Goal: Obtain resource: Download file/media

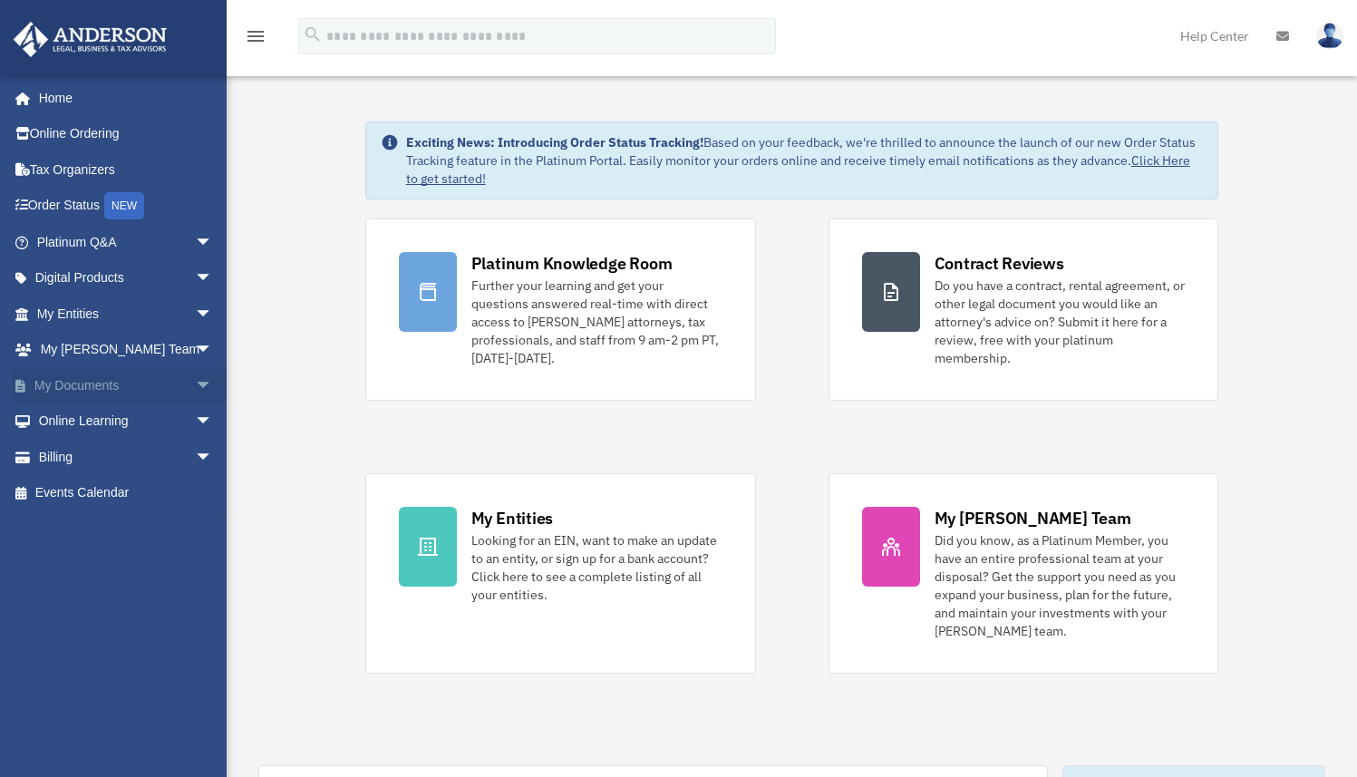
click at [84, 381] on link "My Documents arrow_drop_down" at bounding box center [127, 385] width 228 height 36
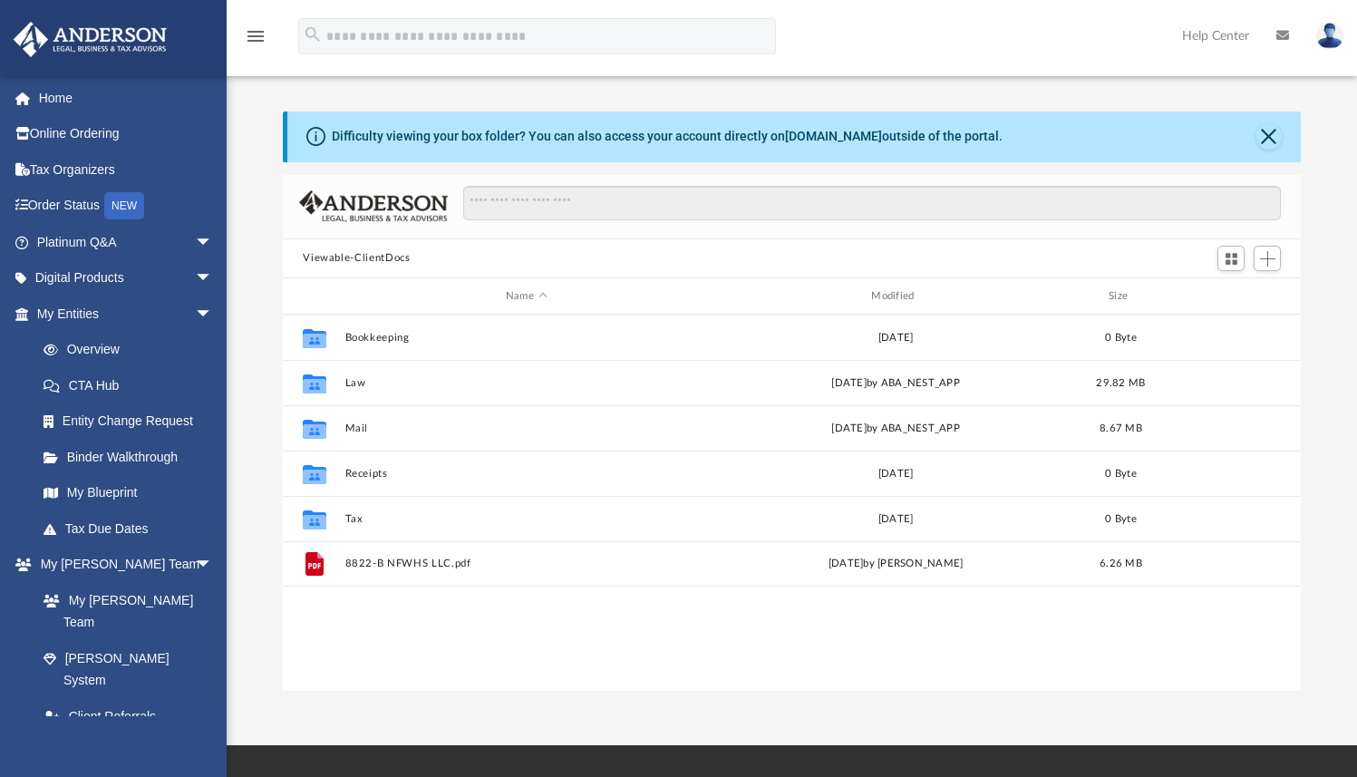
scroll to position [398, 1003]
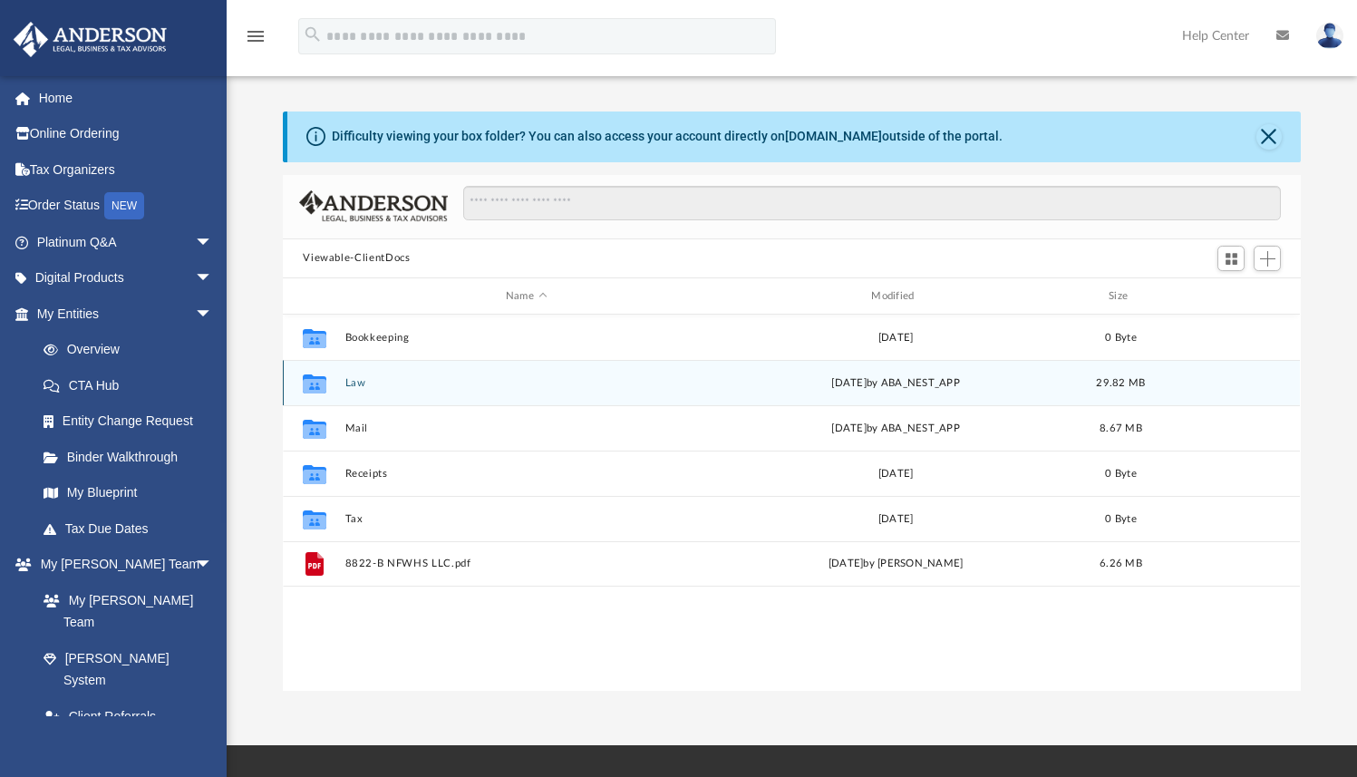
click at [347, 388] on button "Law" at bounding box center [526, 383] width 362 height 12
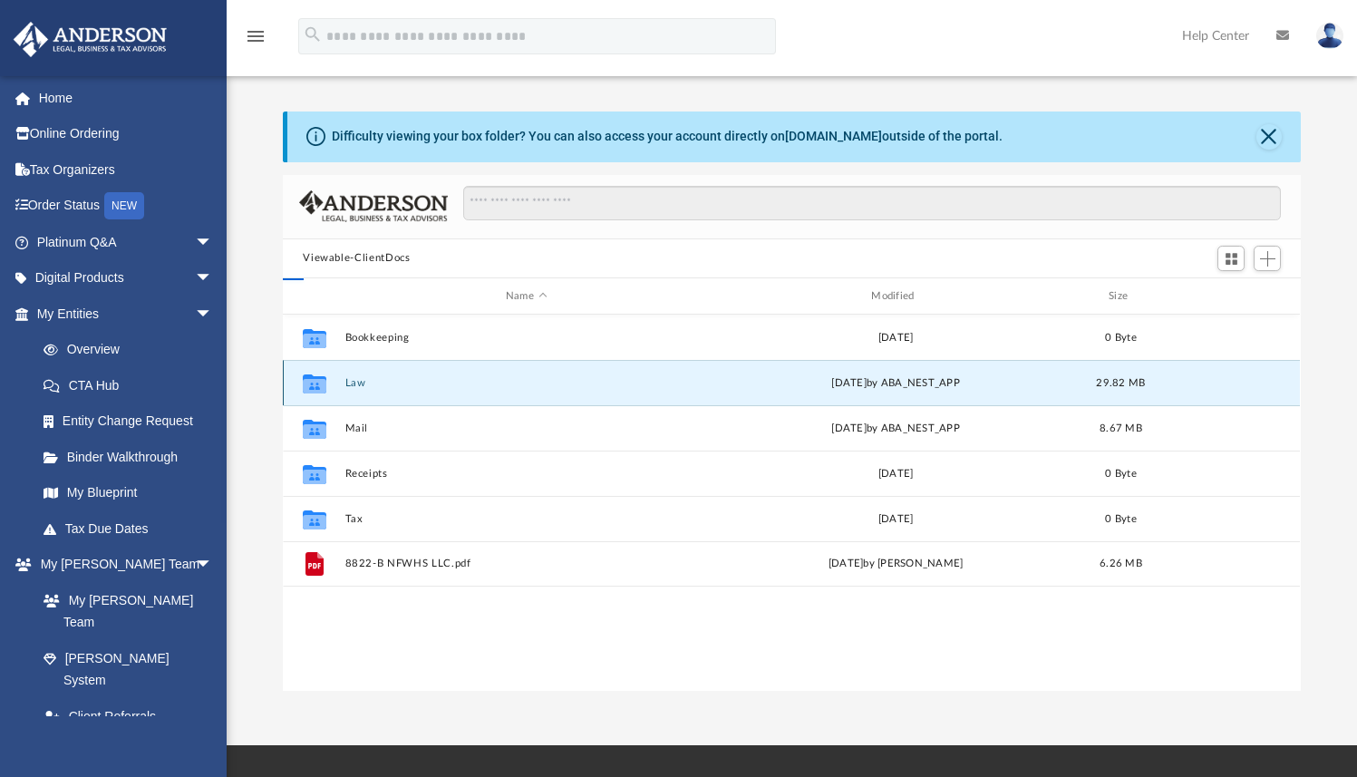
click at [347, 388] on button "Law" at bounding box center [526, 383] width 362 height 12
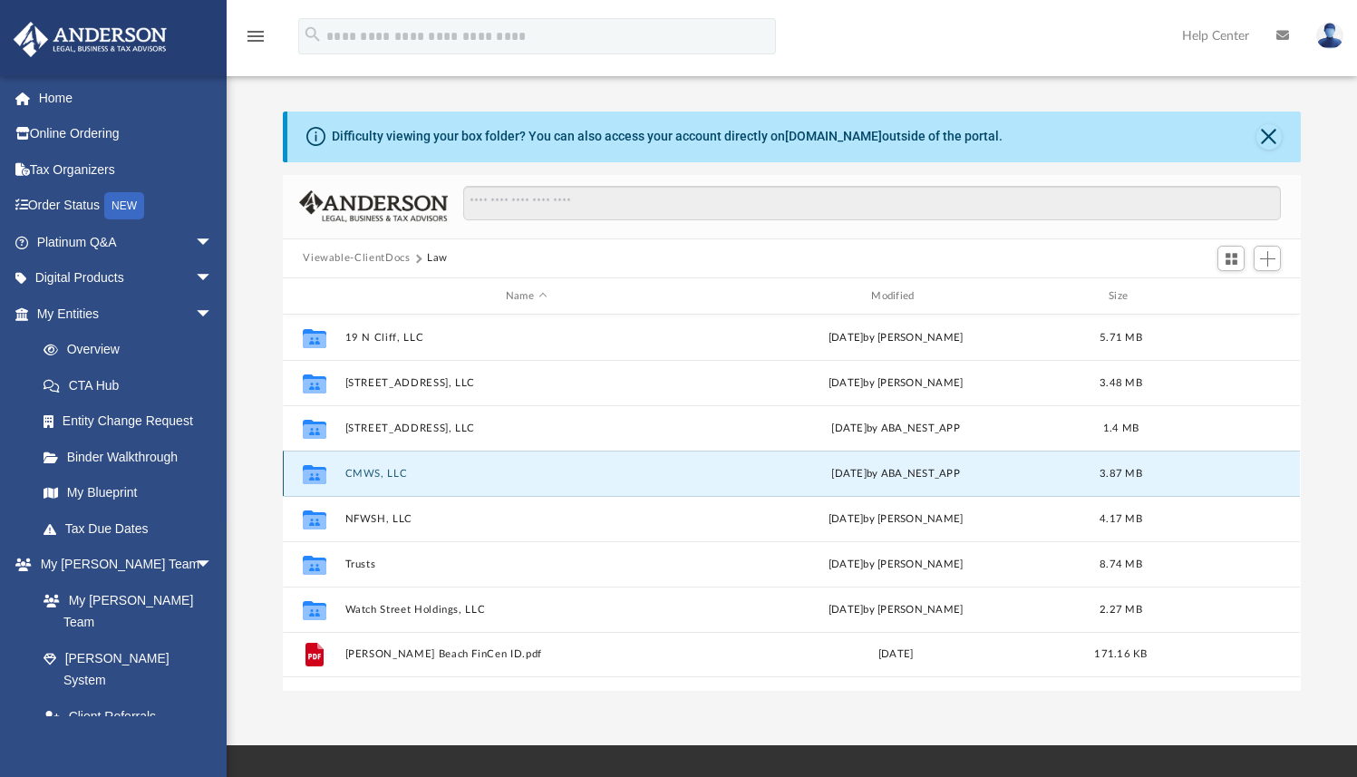
click at [375, 468] on button "CMWS, LLC" at bounding box center [526, 474] width 362 height 12
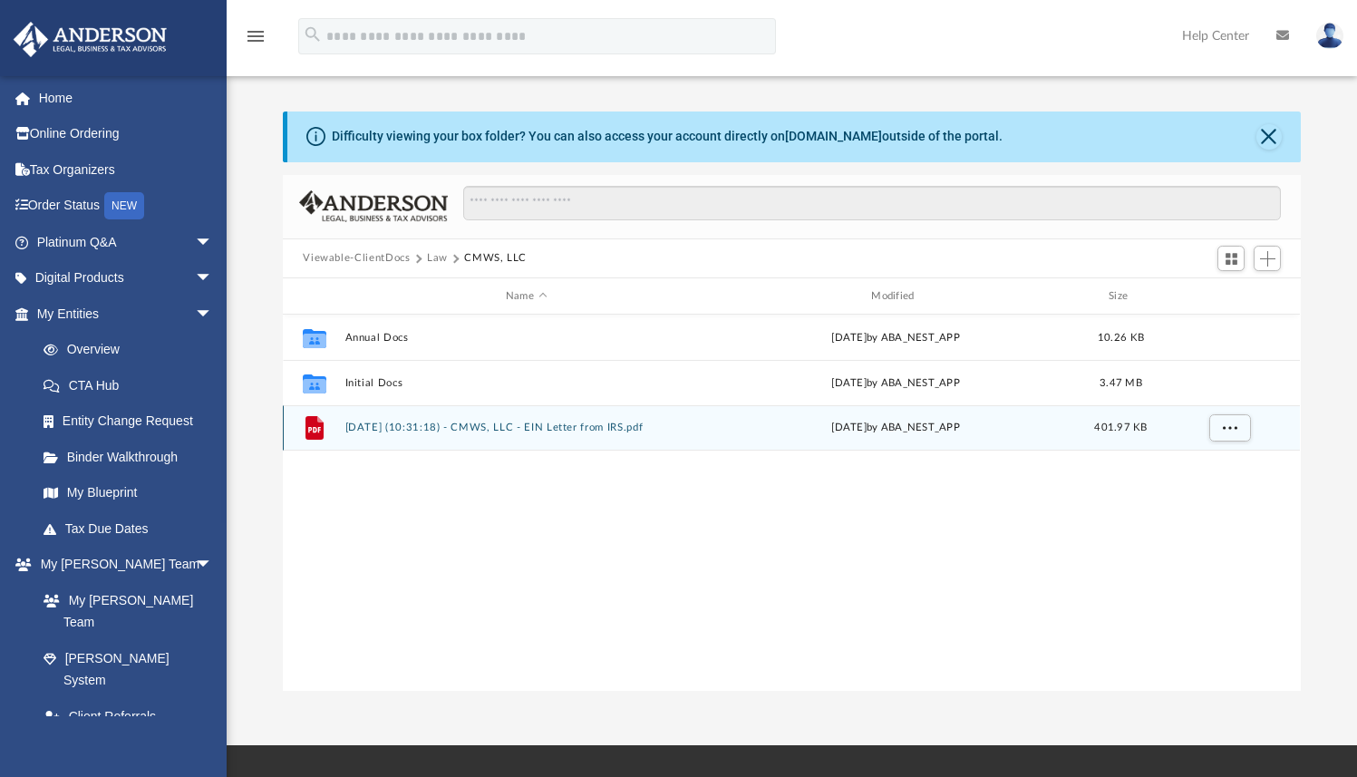
click at [491, 431] on button "[DATE] (10:31:18) - CMWS, LLC - EIN Letter from IRS.pdf" at bounding box center [526, 428] width 362 height 12
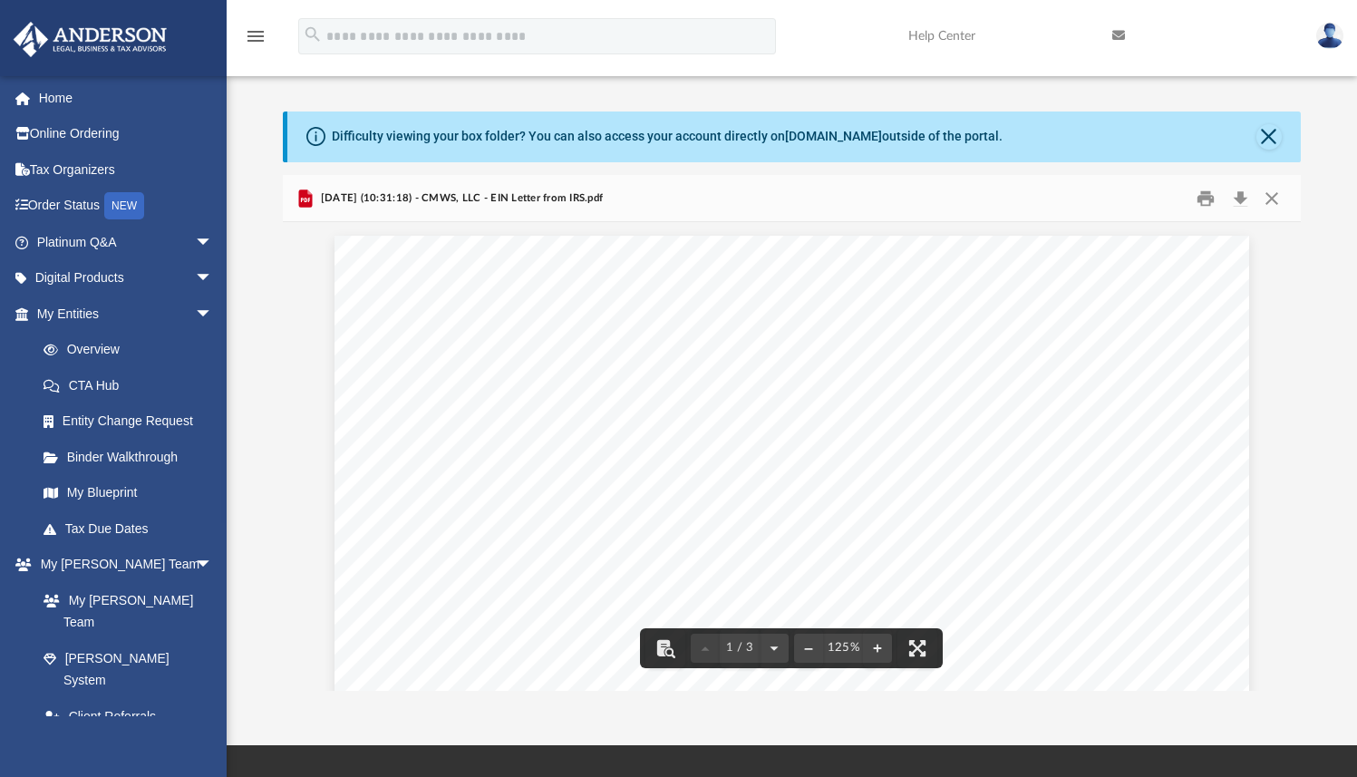
drag, startPoint x: 1022, startPoint y: 420, endPoint x: 907, endPoint y: 419, distance: 114.2
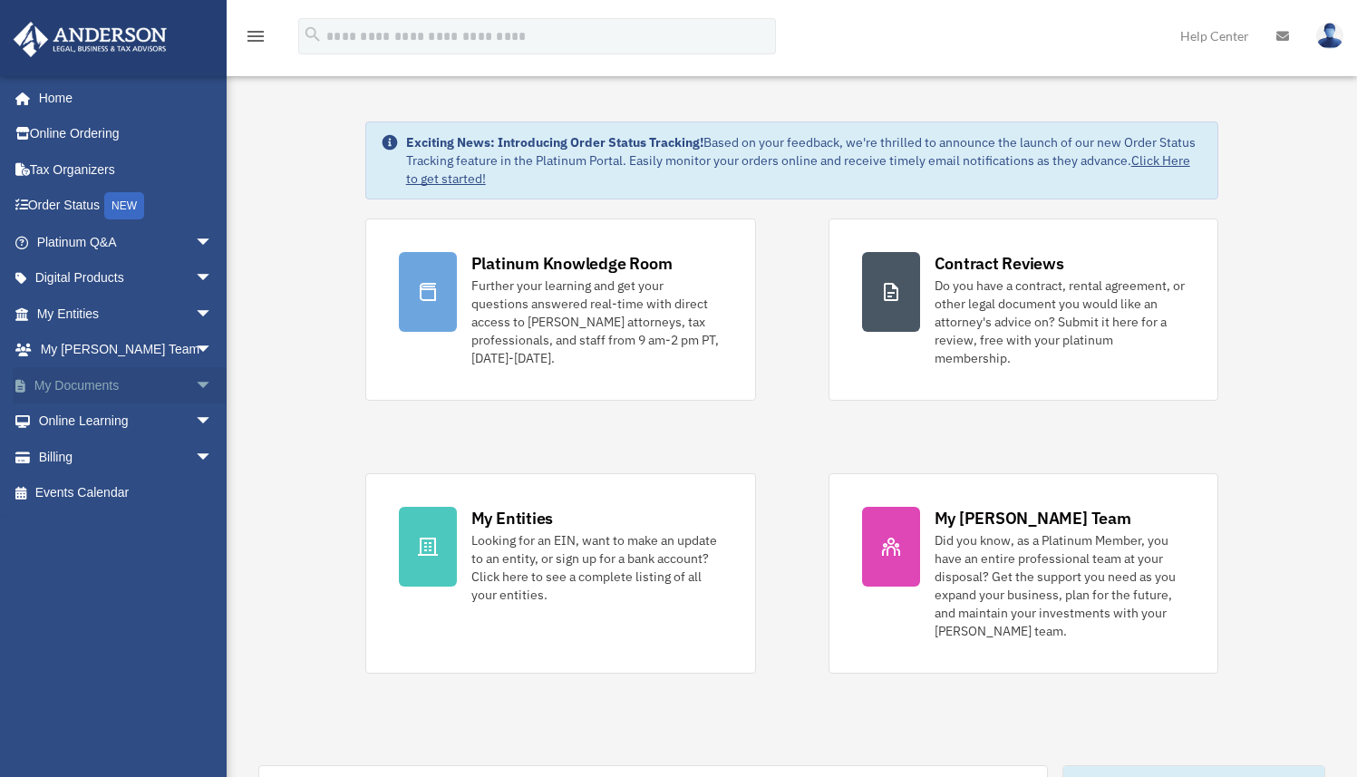
click at [84, 383] on link "My Documents arrow_drop_down" at bounding box center [127, 385] width 228 height 36
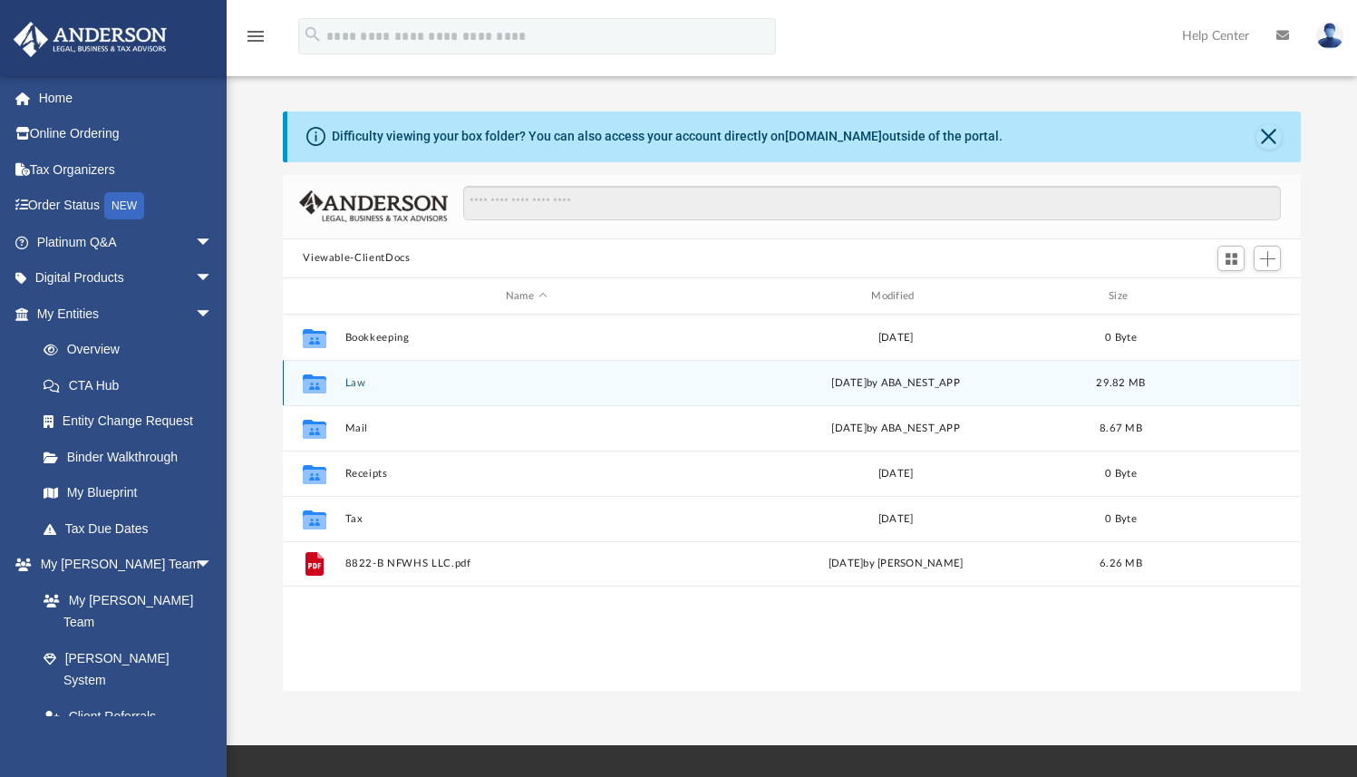
scroll to position [398, 1003]
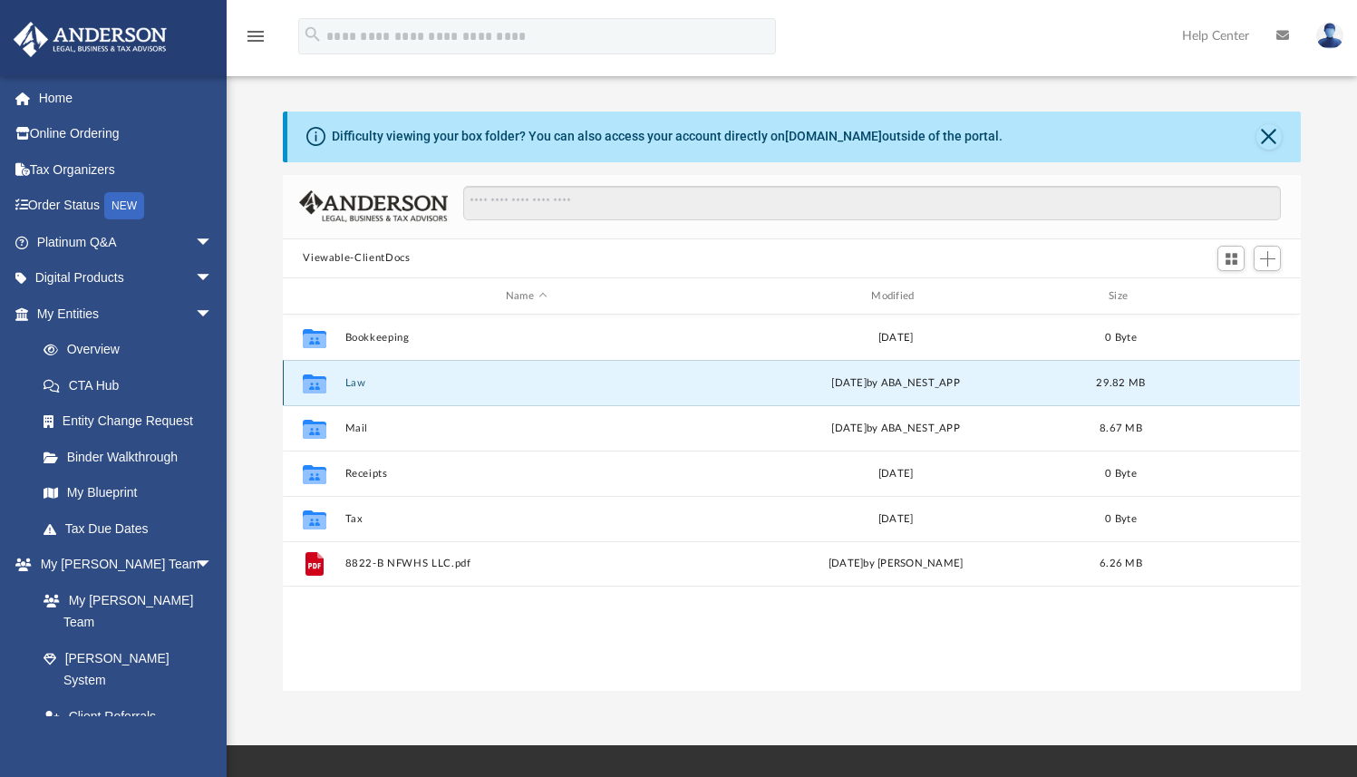
click at [351, 381] on button "Law" at bounding box center [526, 383] width 362 height 12
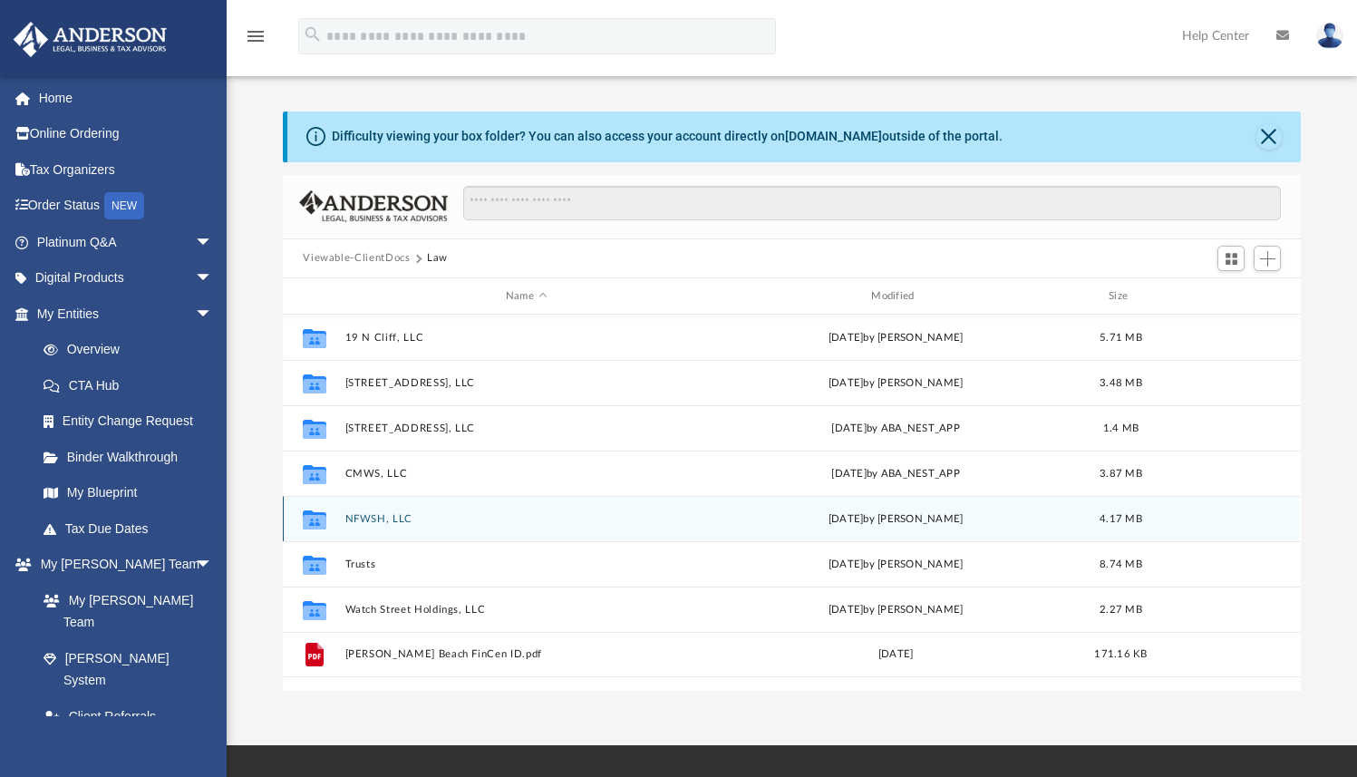
click at [383, 514] on button "NFWSH, LLC" at bounding box center [526, 519] width 362 height 12
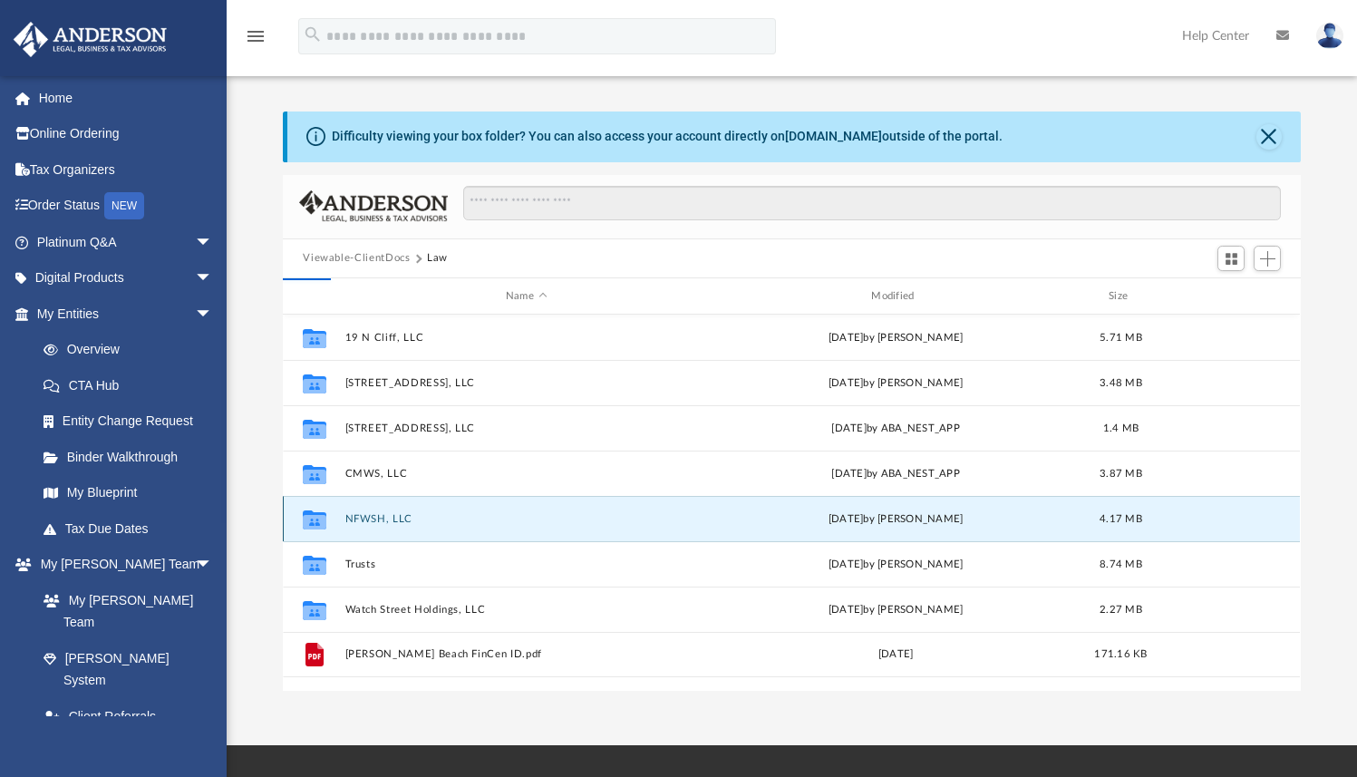
click at [383, 514] on button "NFWSH, LLC" at bounding box center [526, 519] width 362 height 12
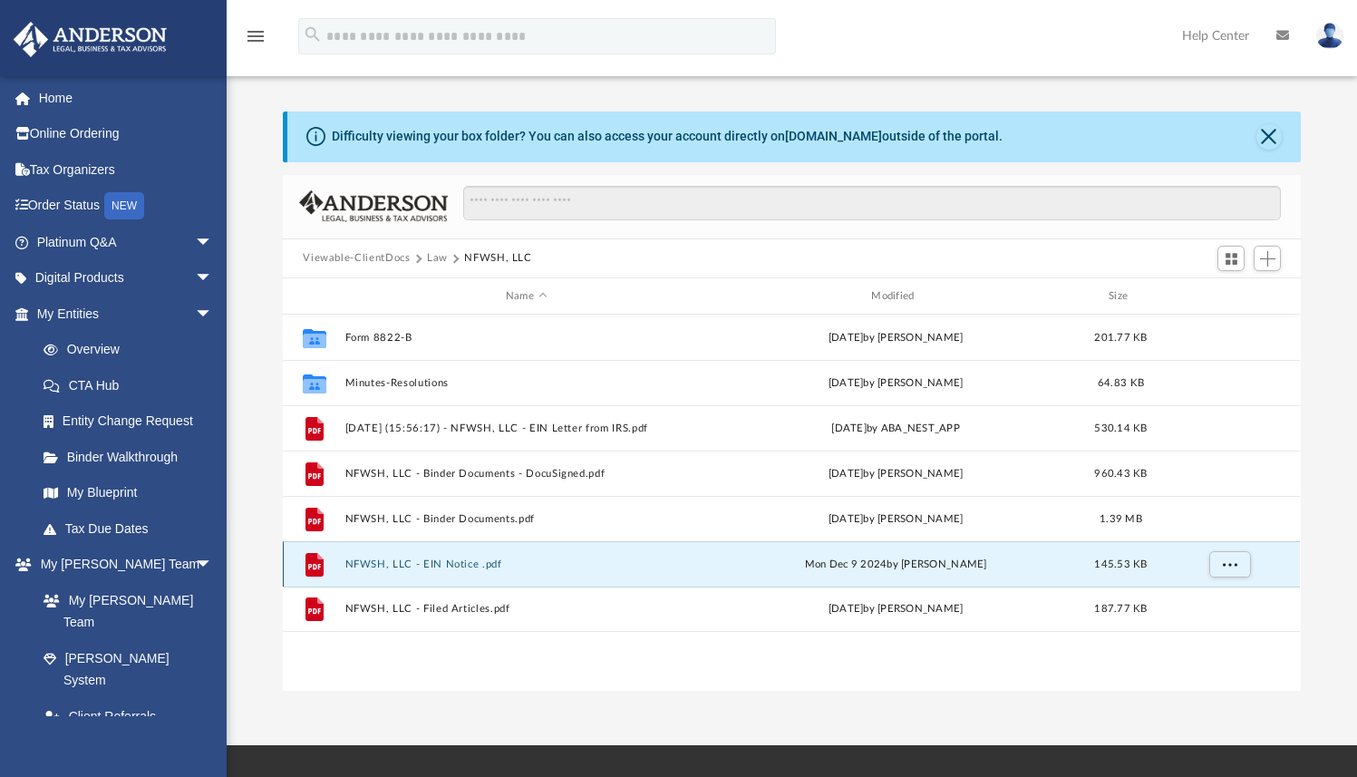
click at [391, 558] on button "NFWSH, LLC - EIN Notice .pdf" at bounding box center [526, 564] width 362 height 12
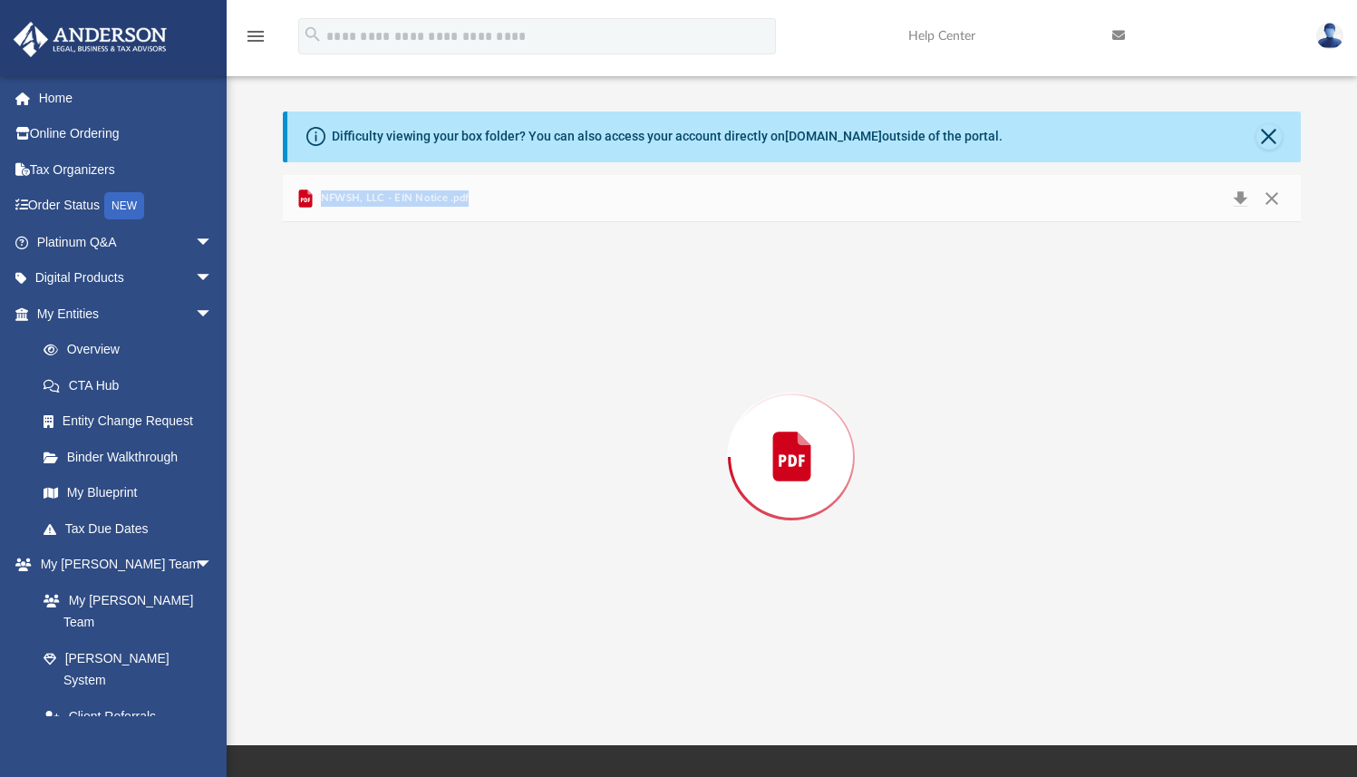
click at [391, 558] on div "Preview" at bounding box center [791, 456] width 1017 height 468
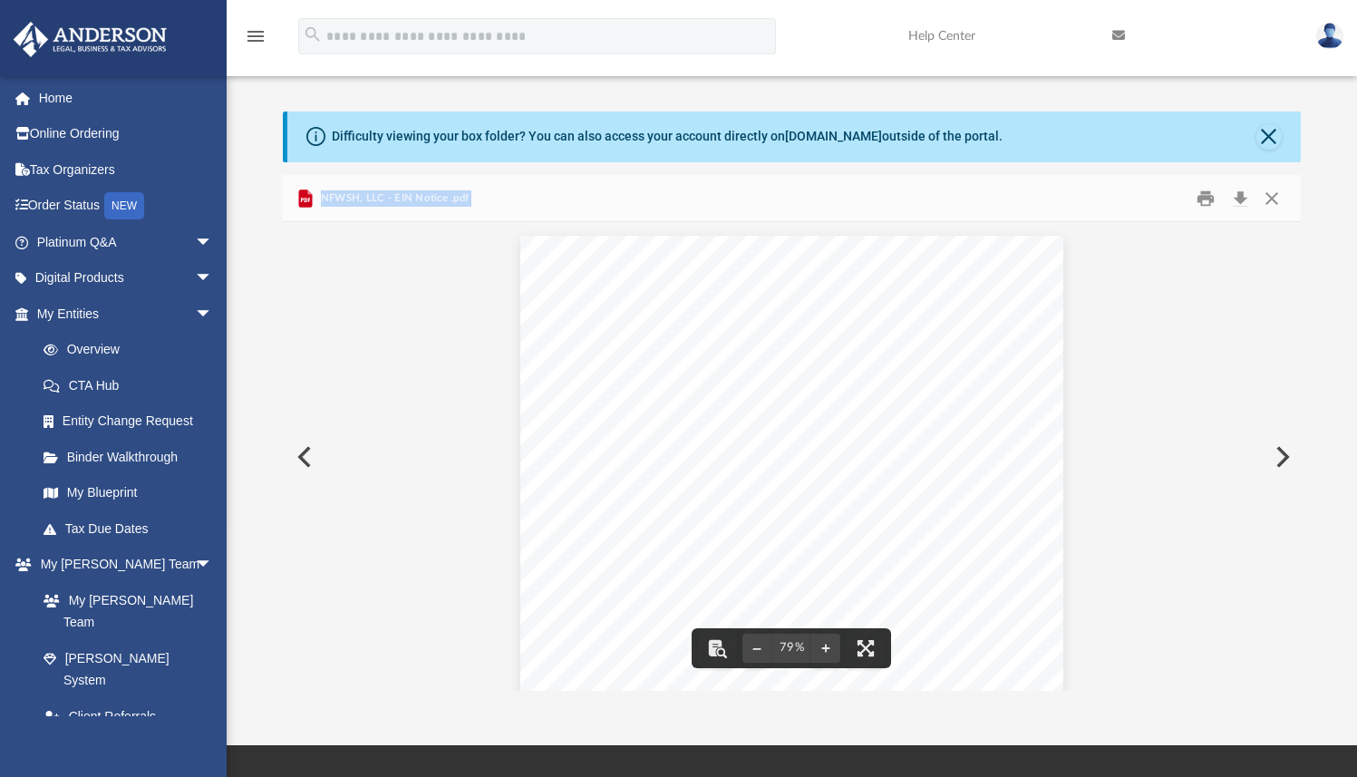
click at [299, 454] on button "Preview" at bounding box center [303, 456] width 40 height 51
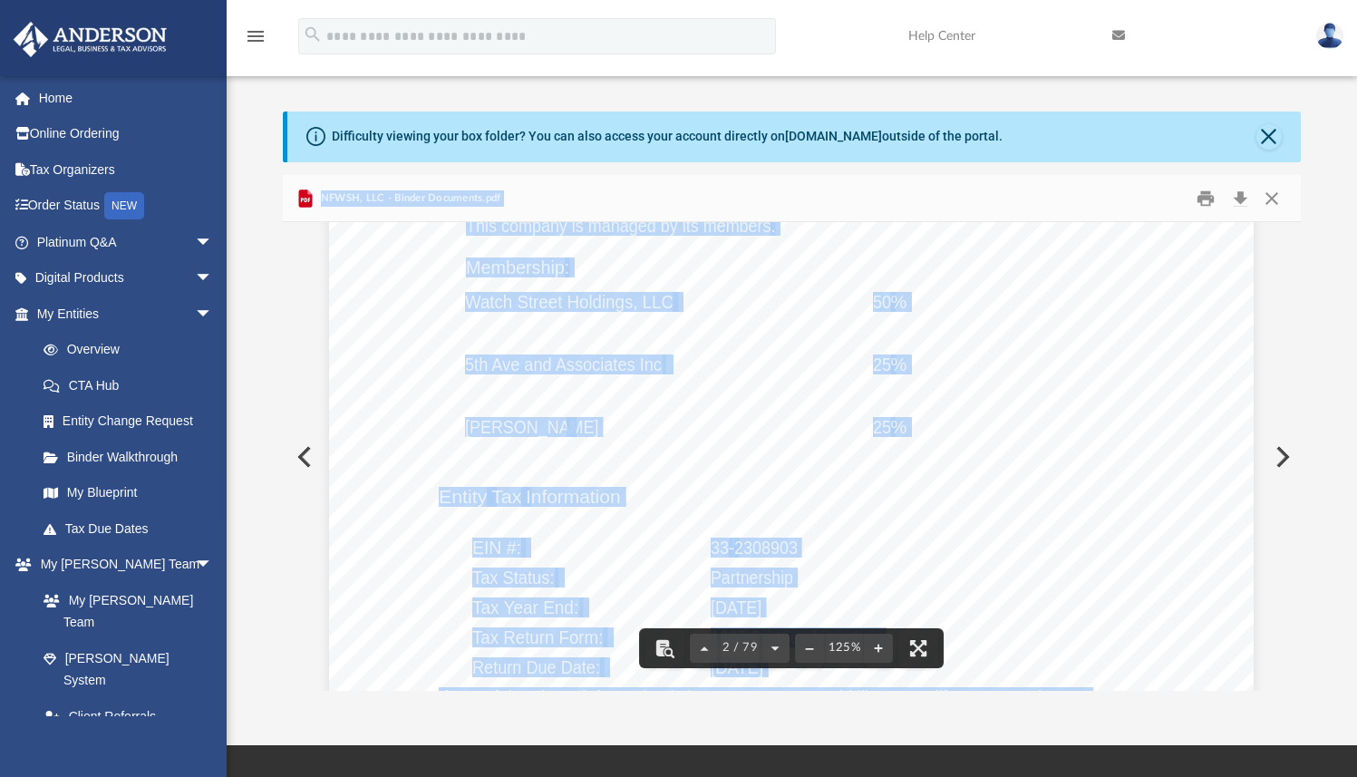
scroll to position [1804, 0]
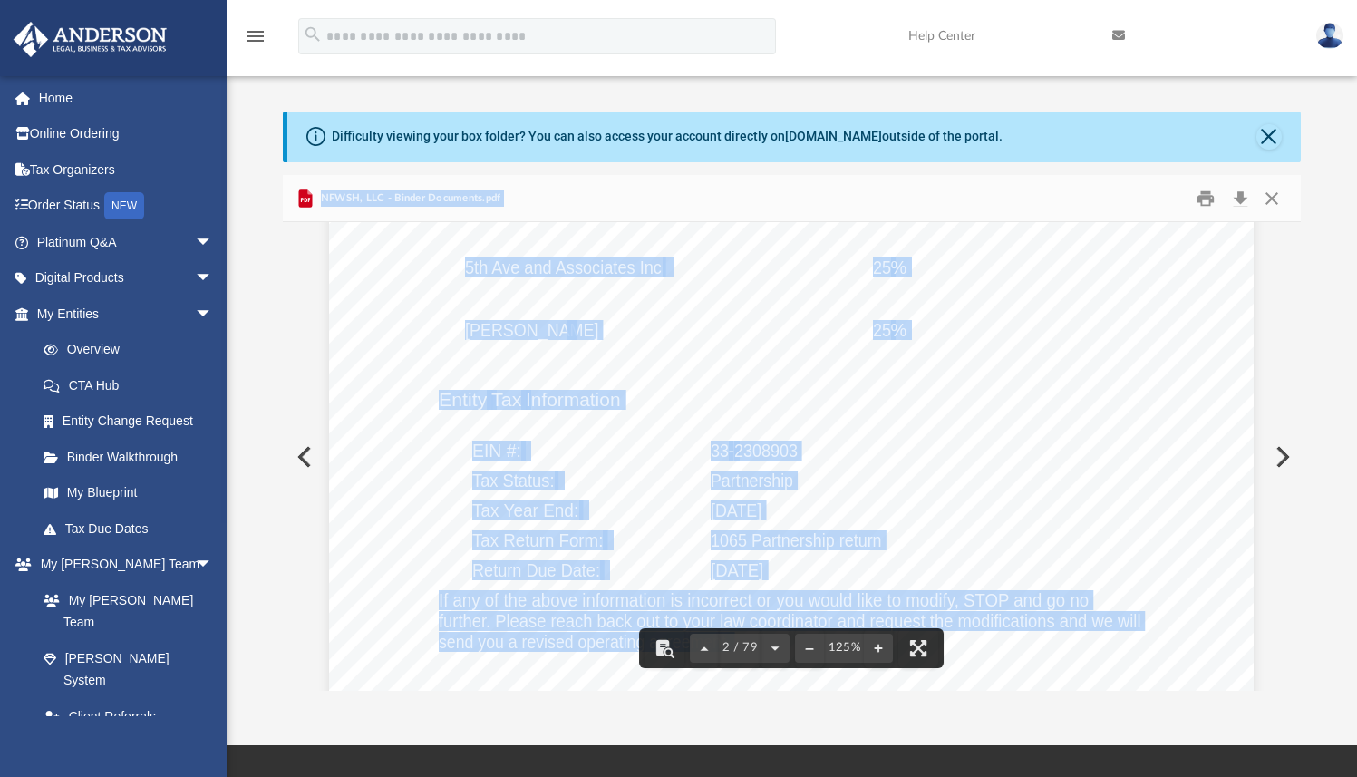
click at [295, 458] on button "Preview" at bounding box center [303, 456] width 40 height 51
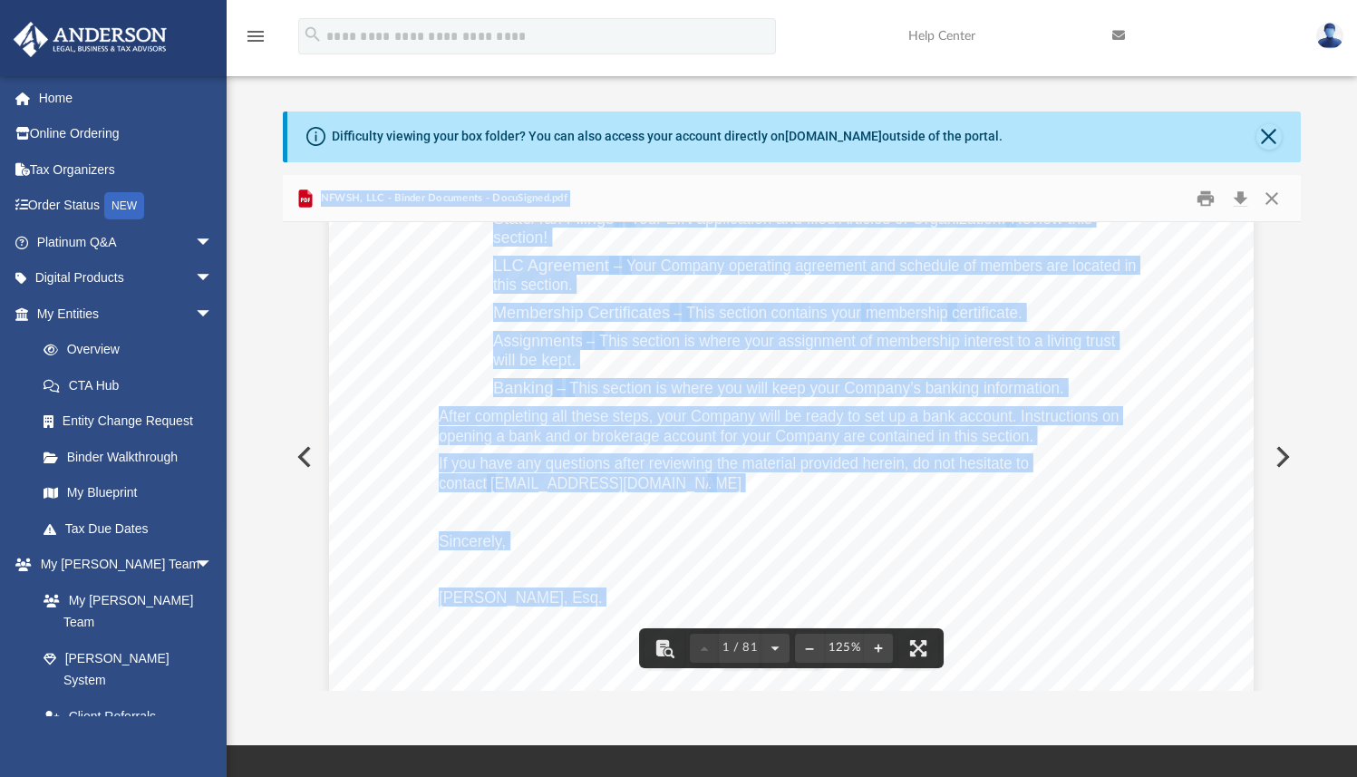
scroll to position [615, 0]
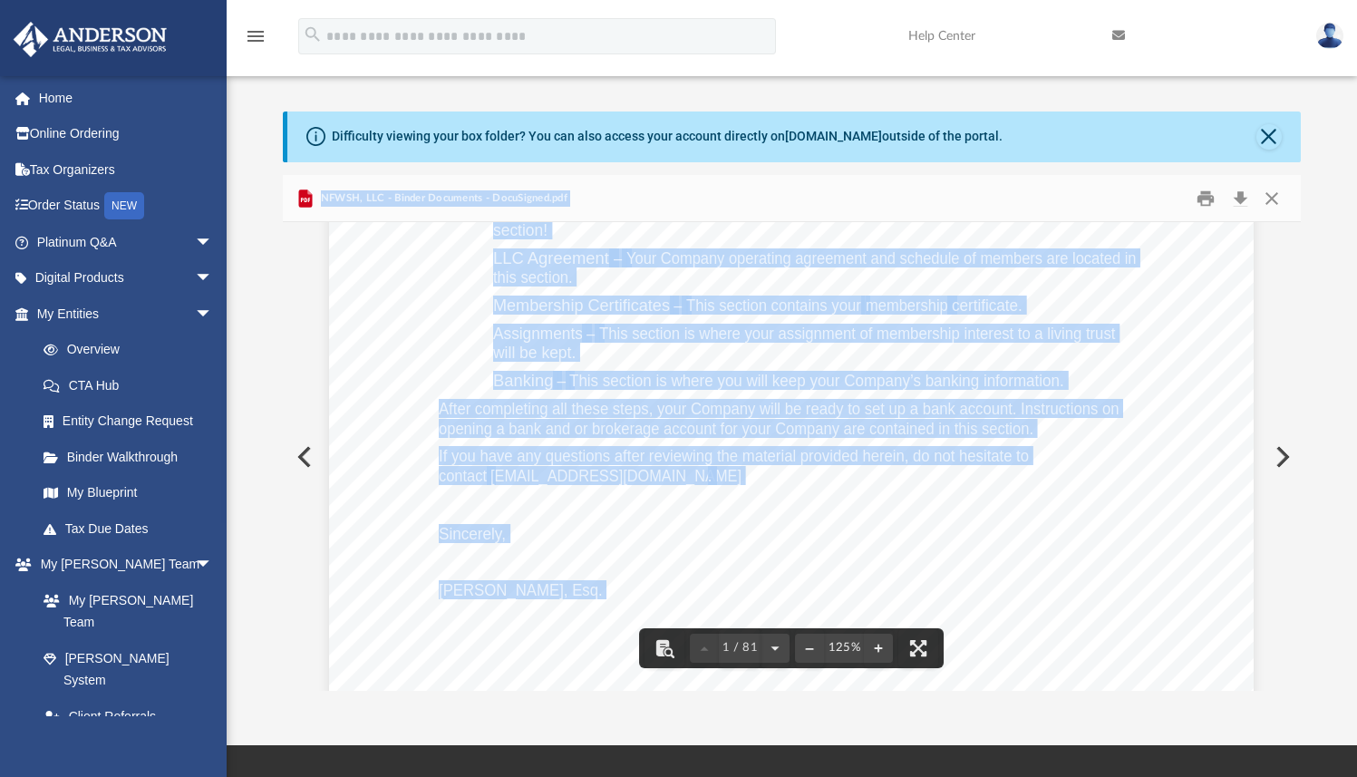
click at [290, 458] on button "Preview" at bounding box center [303, 456] width 40 height 51
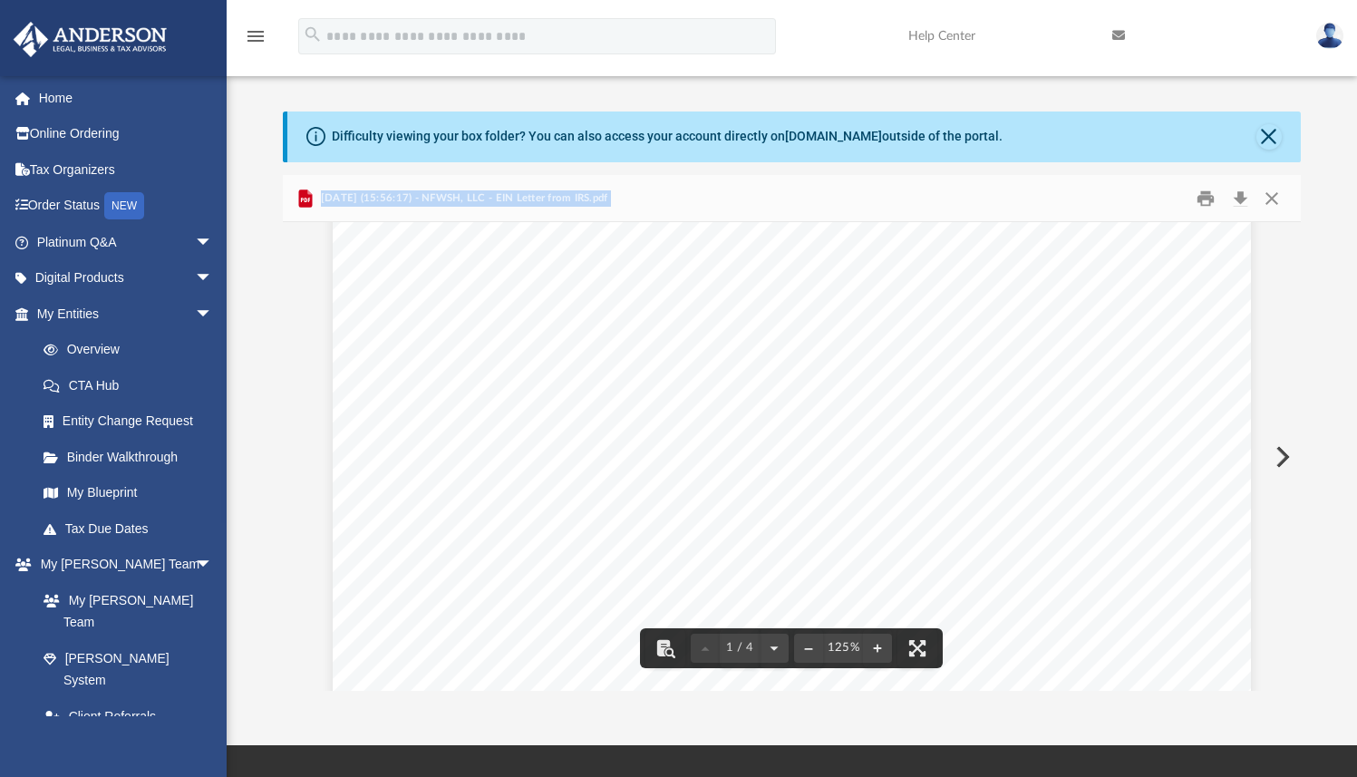
scroll to position [4, 0]
